Goal: Task Accomplishment & Management: Manage account settings

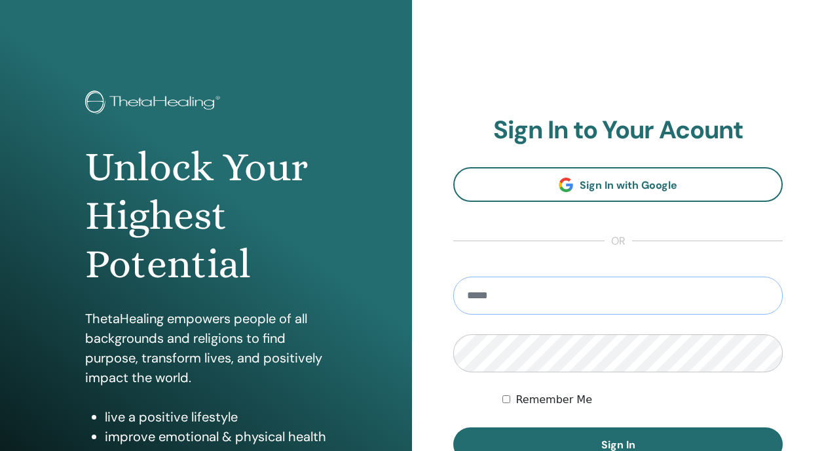
type input "**********"
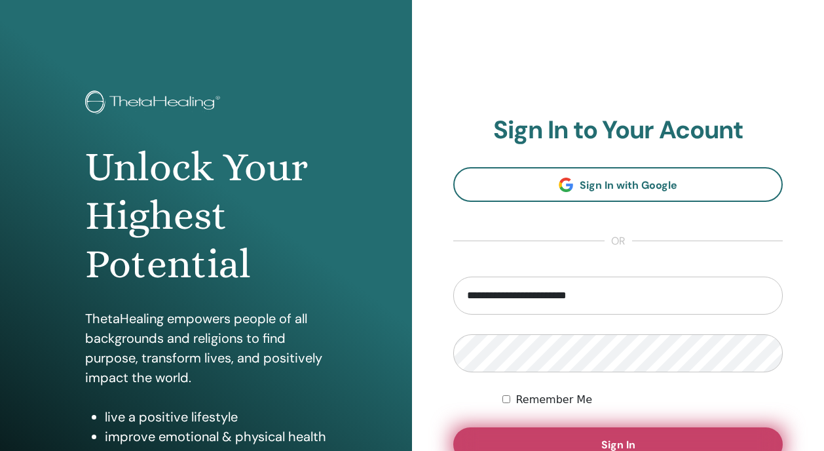
drag, startPoint x: 569, startPoint y: 332, endPoint x: 584, endPoint y: 440, distance: 109.1
click at [584, 440] on button "Sign In" at bounding box center [618, 444] width 330 height 34
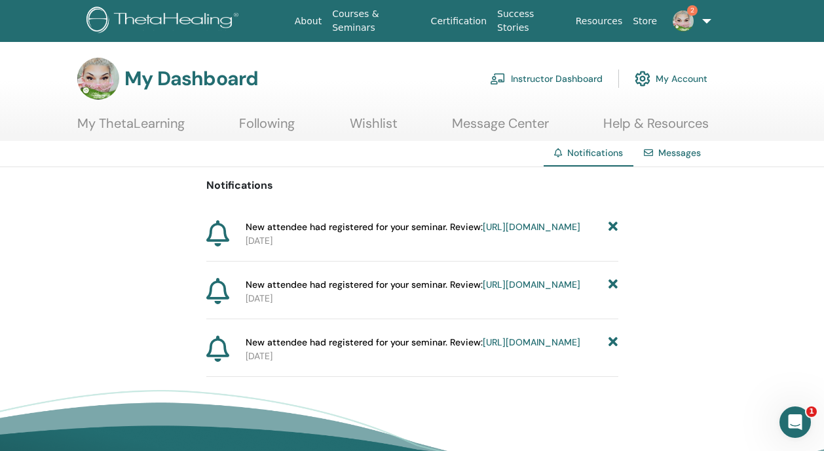
drag, startPoint x: 0, startPoint y: 0, endPoint x: 407, endPoint y: 312, distance: 512.6
click at [483, 290] on link "[URL][DOMAIN_NAME]" at bounding box center [532, 284] width 98 height 12
click at [615, 223] on icon at bounding box center [613, 227] width 9 height 14
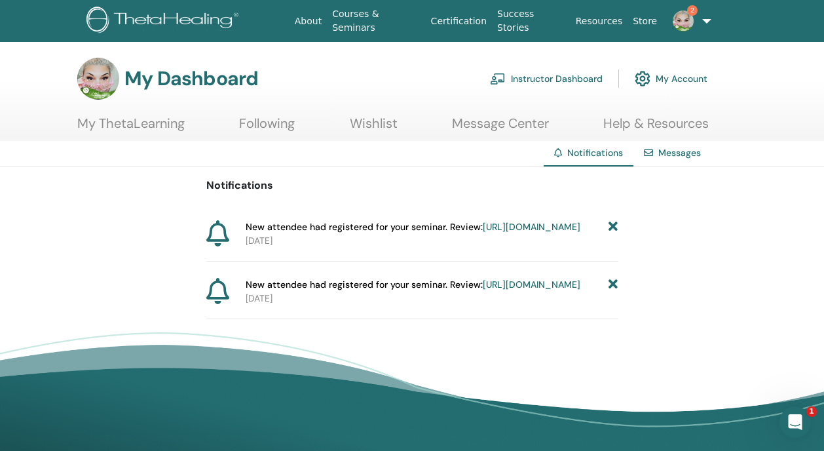
click at [510, 233] on link "https://member.thetahealing.com/instructor/seminar/372370/attendees" at bounding box center [532, 227] width 98 height 12
click at [614, 223] on icon at bounding box center [613, 227] width 9 height 14
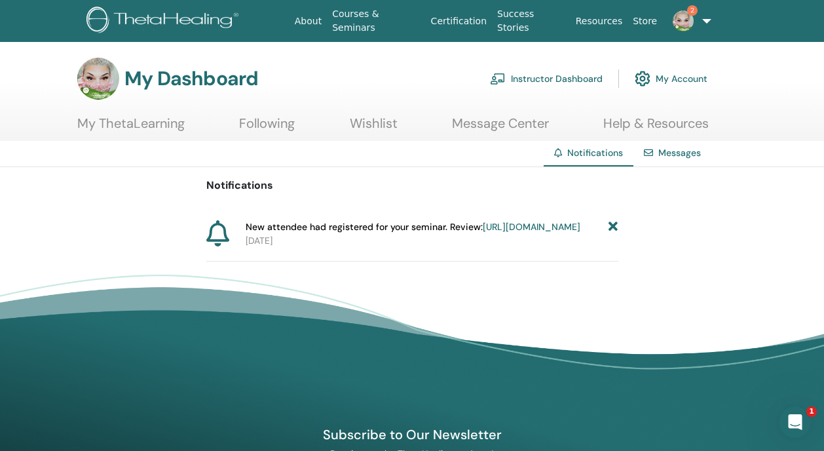
click at [483, 233] on link "https://member.thetahealing.com/instructor/seminar/372370/attendees" at bounding box center [532, 227] width 98 height 12
click at [610, 226] on icon at bounding box center [613, 227] width 9 height 14
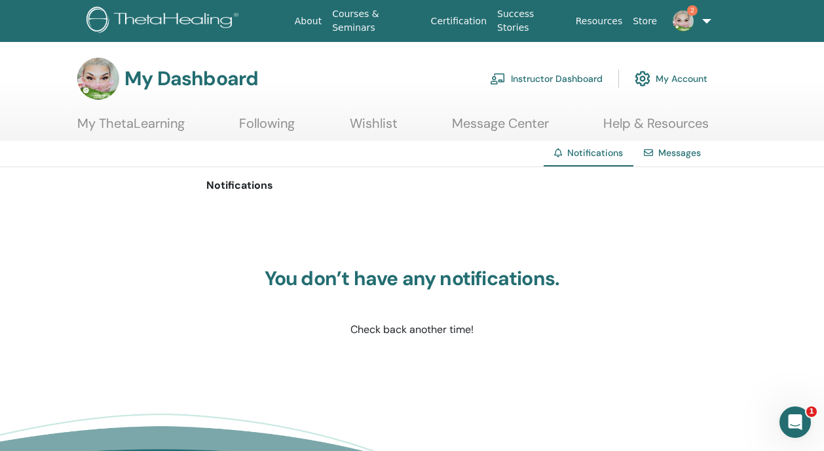
click at [533, 82] on link "Instructor Dashboard" at bounding box center [546, 78] width 113 height 29
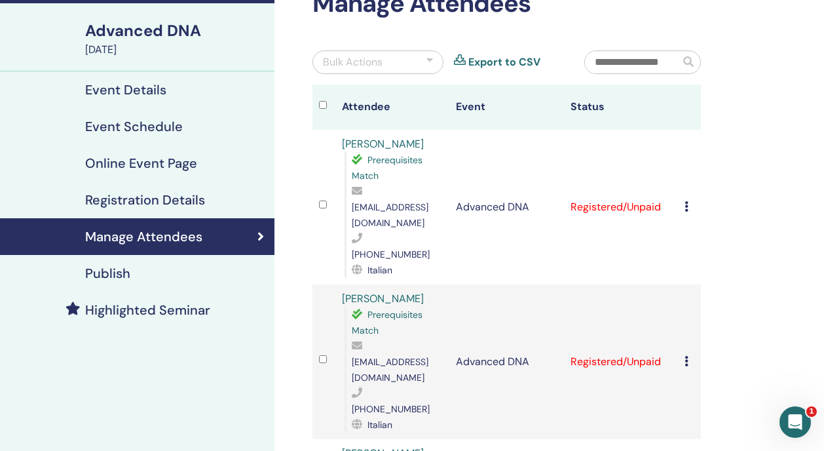
scroll to position [86, 0]
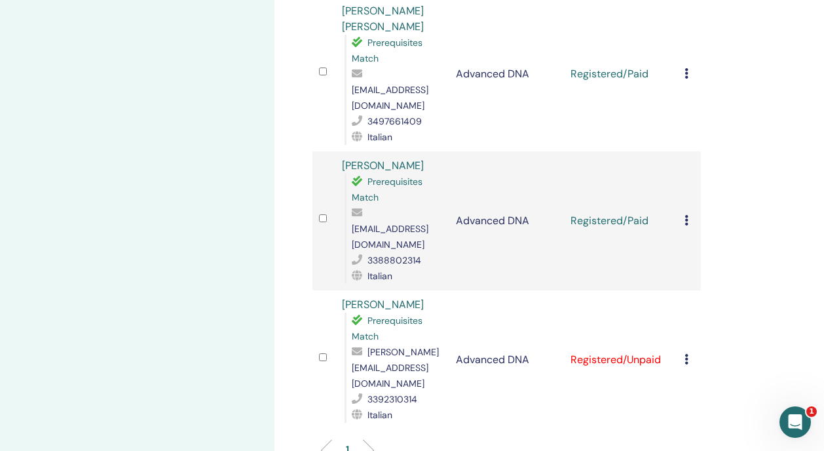
scroll to position [528, 0]
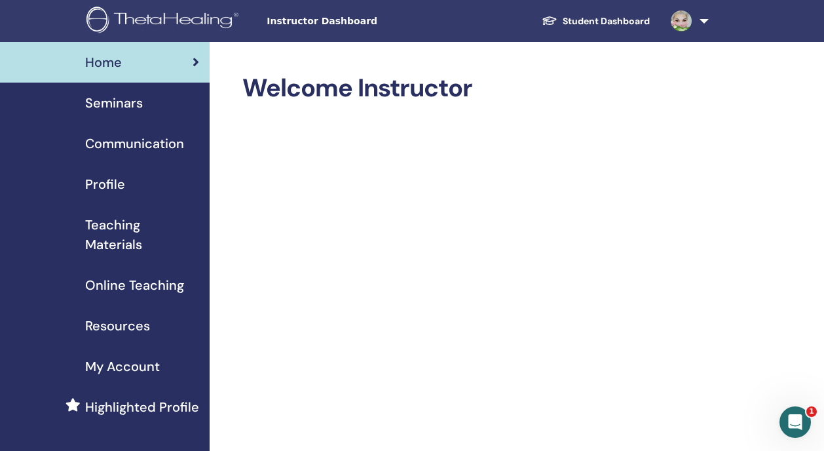
click at [123, 101] on span "Seminars" at bounding box center [114, 103] width 58 height 20
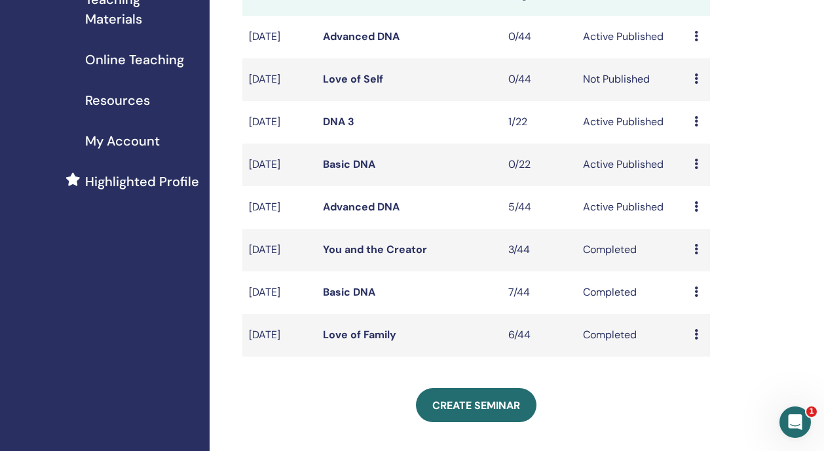
scroll to position [228, 0]
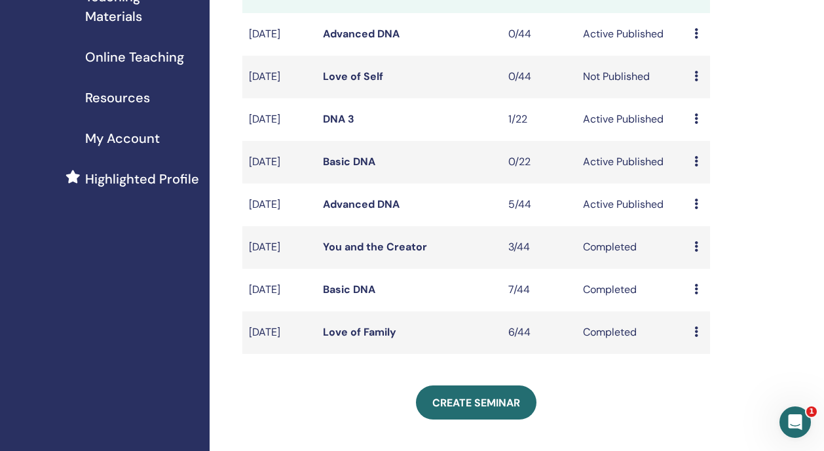
click at [361, 211] on link "Advanced DNA" at bounding box center [361, 204] width 77 height 14
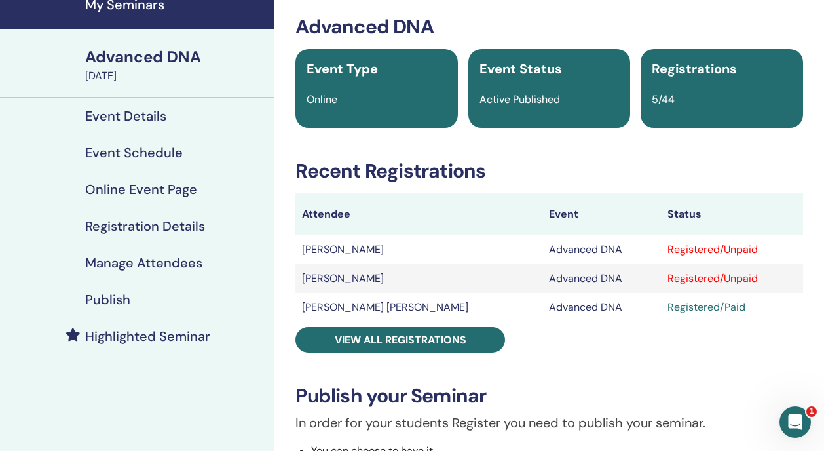
scroll to position [58, 0]
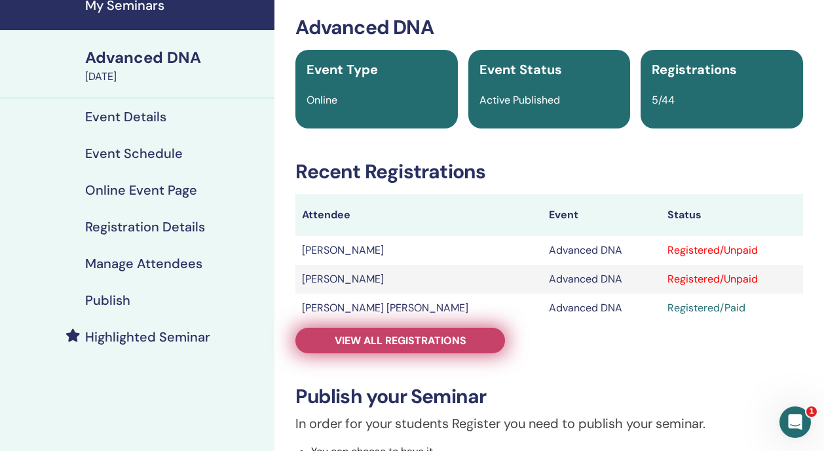
click at [362, 330] on link "View all registrations" at bounding box center [400, 341] width 210 height 26
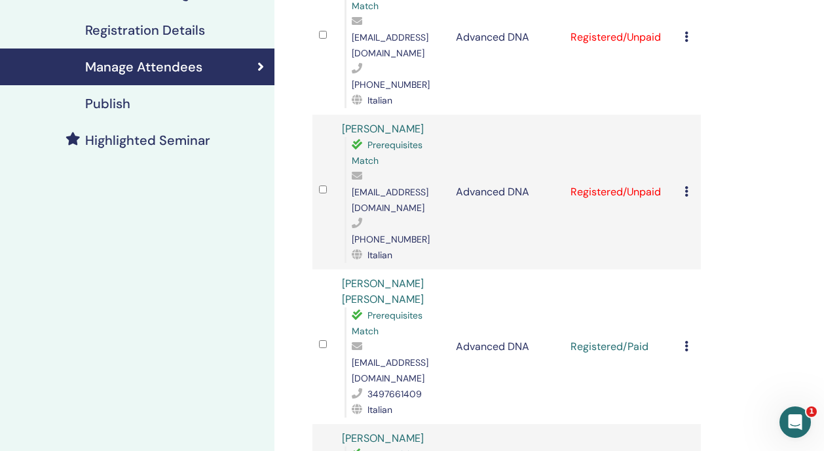
scroll to position [255, 0]
click at [683, 269] on td "Cancel Registration Do not auto-certify Mark as Paid Mark as Unpaid Mark as Abs…" at bounding box center [689, 346] width 23 height 155
click at [688, 340] on icon at bounding box center [687, 345] width 4 height 10
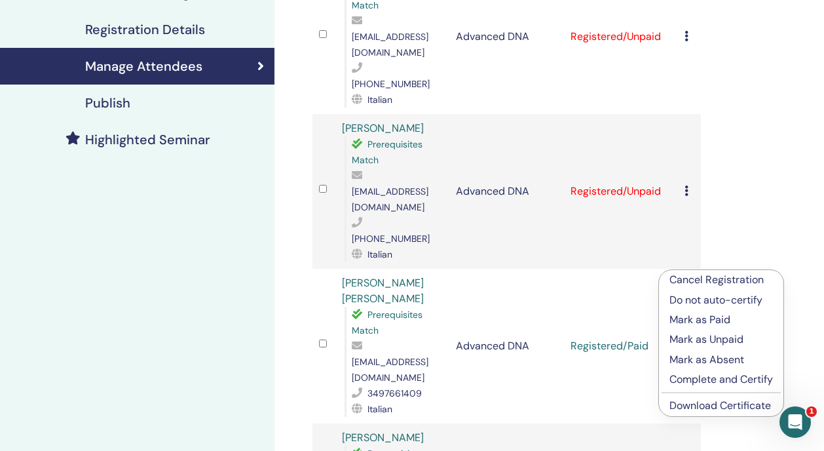
click at [698, 356] on p "Mark as Absent" at bounding box center [722, 360] width 104 height 16
